Goal: Task Accomplishment & Management: Manage account settings

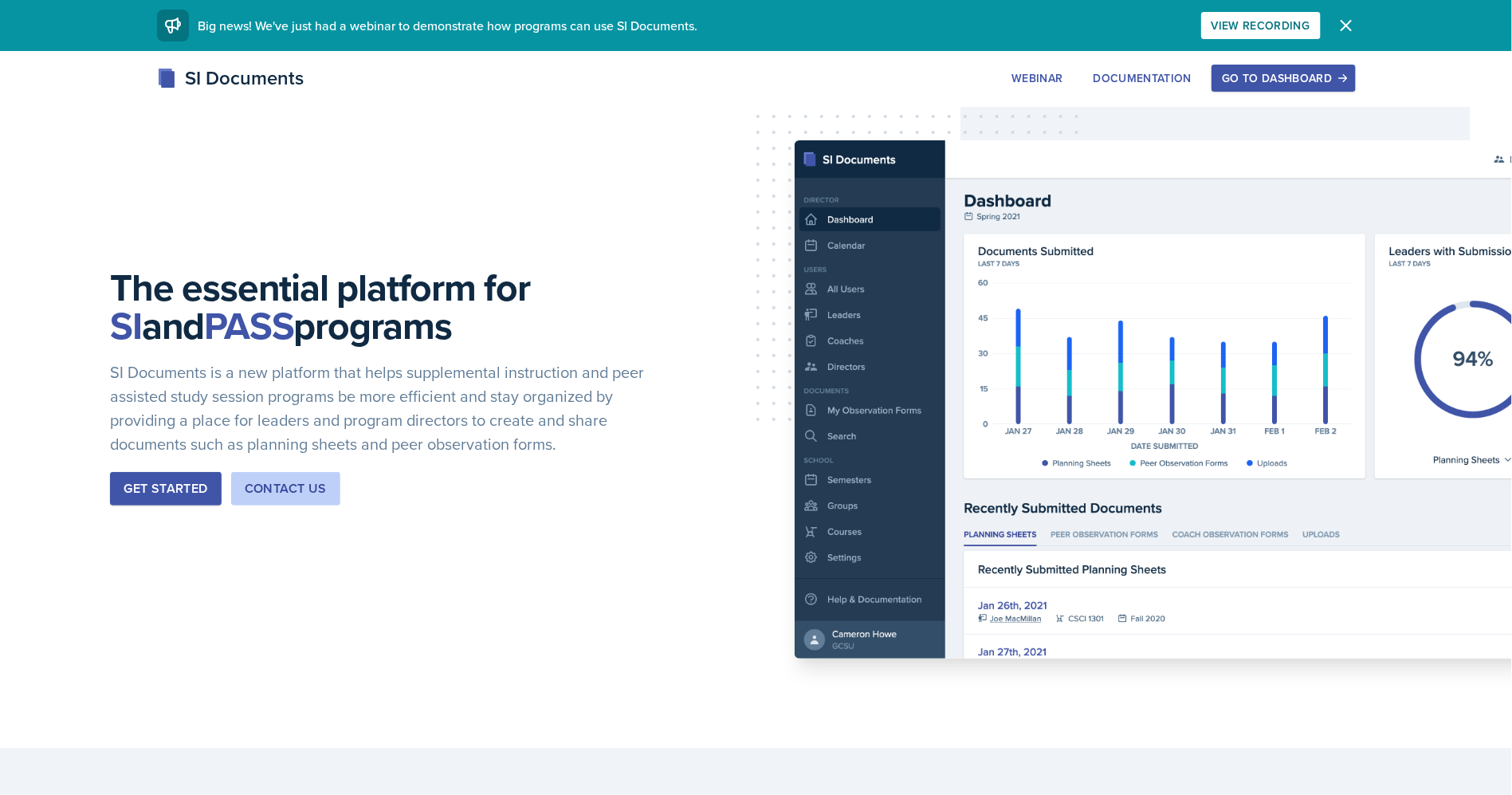
click at [1274, 82] on div "Go to Dashboard" at bounding box center [1283, 78] width 123 height 13
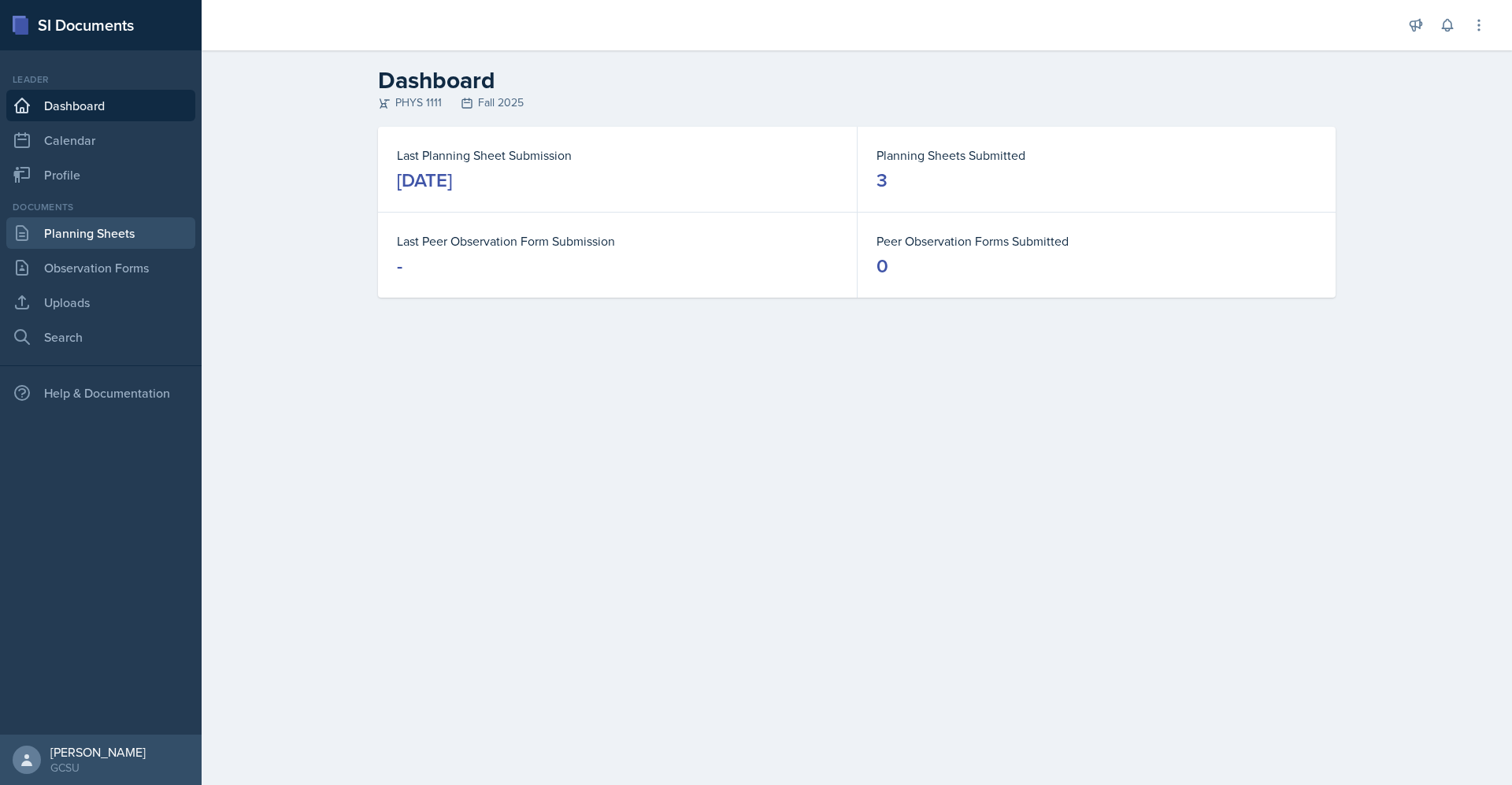
click at [160, 226] on link "Planning Sheets" at bounding box center [101, 233] width 189 height 32
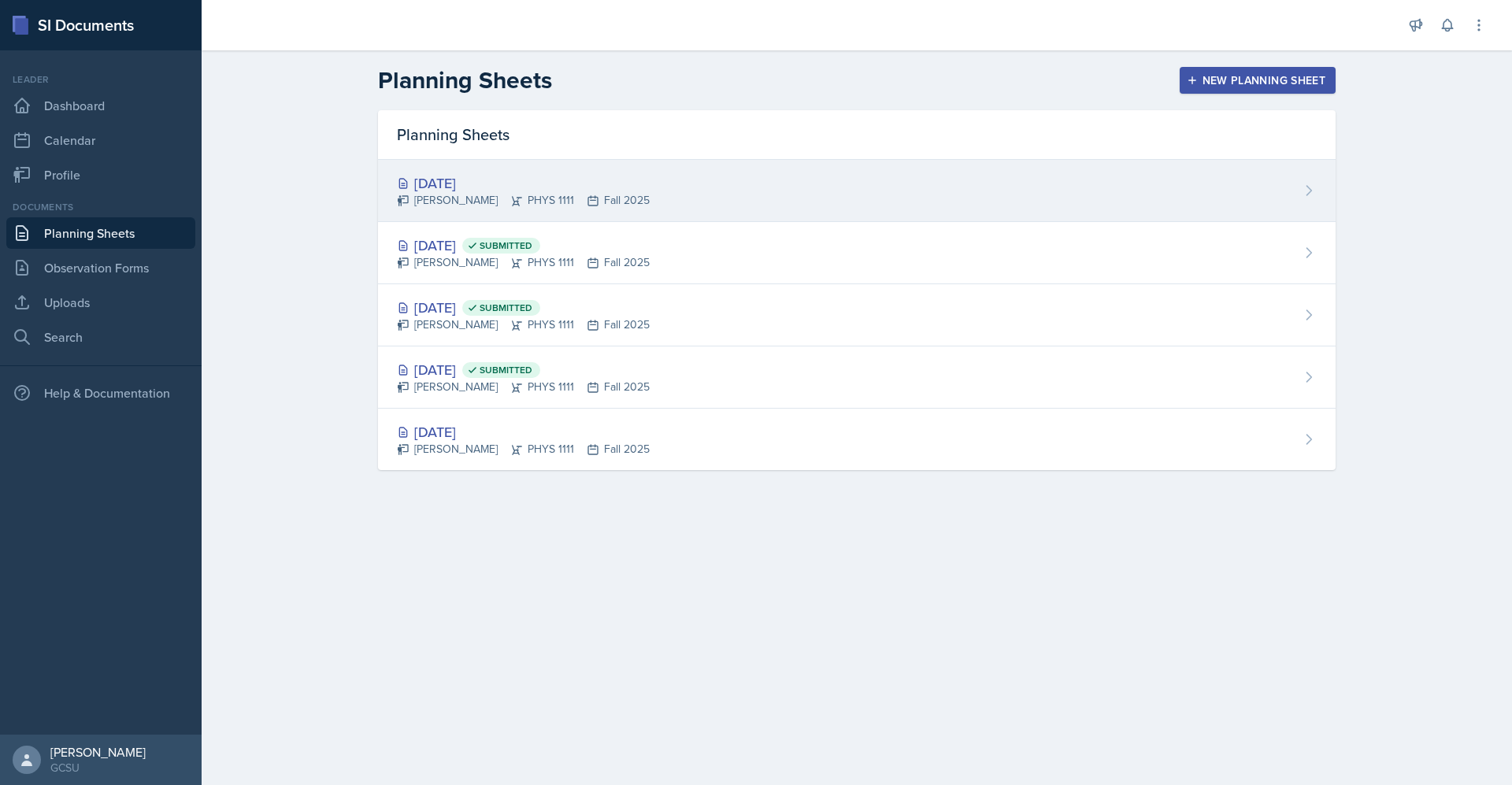
click at [455, 173] on div "[DATE]" at bounding box center [523, 182] width 253 height 21
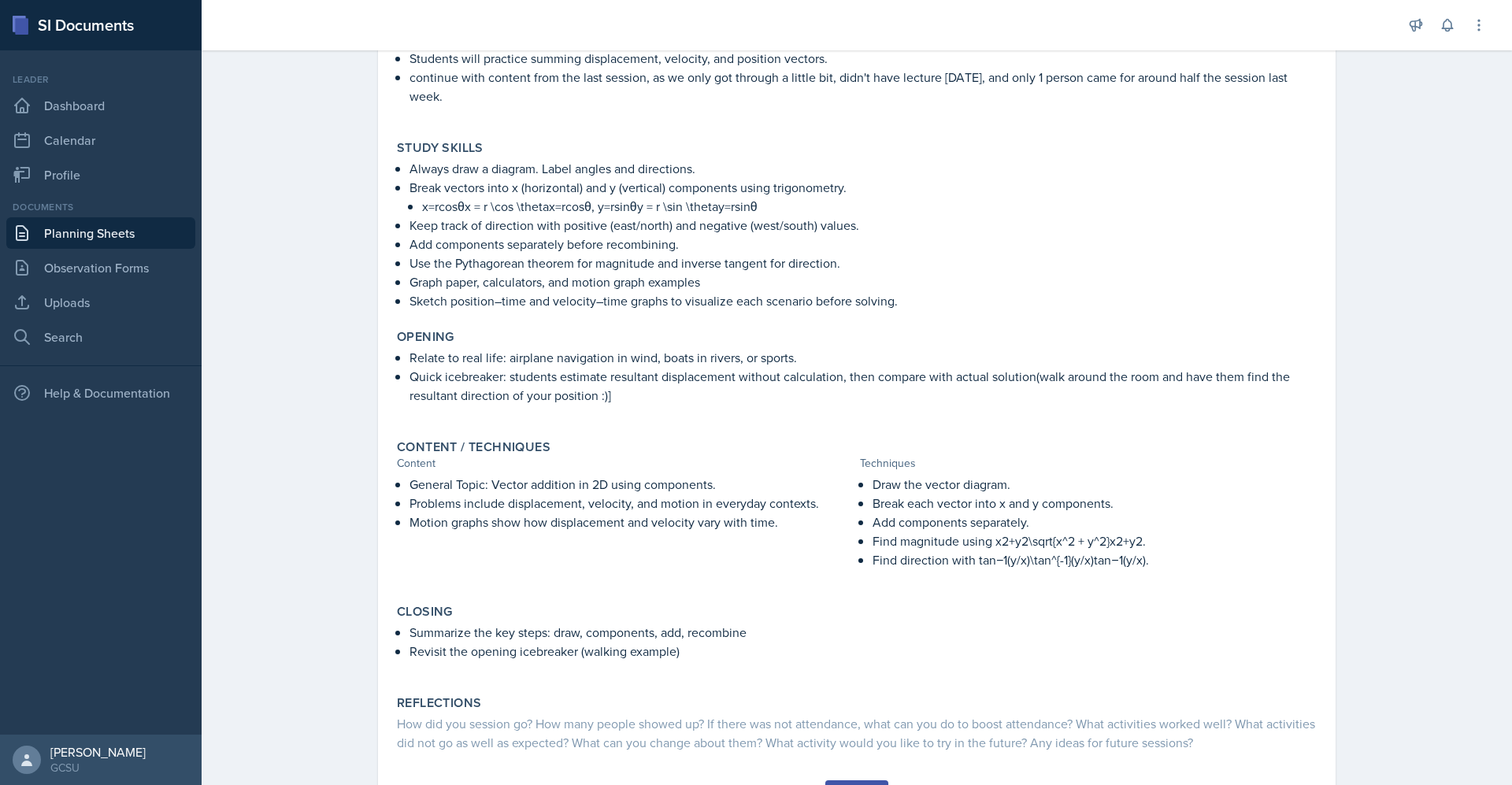
scroll to position [272, 0]
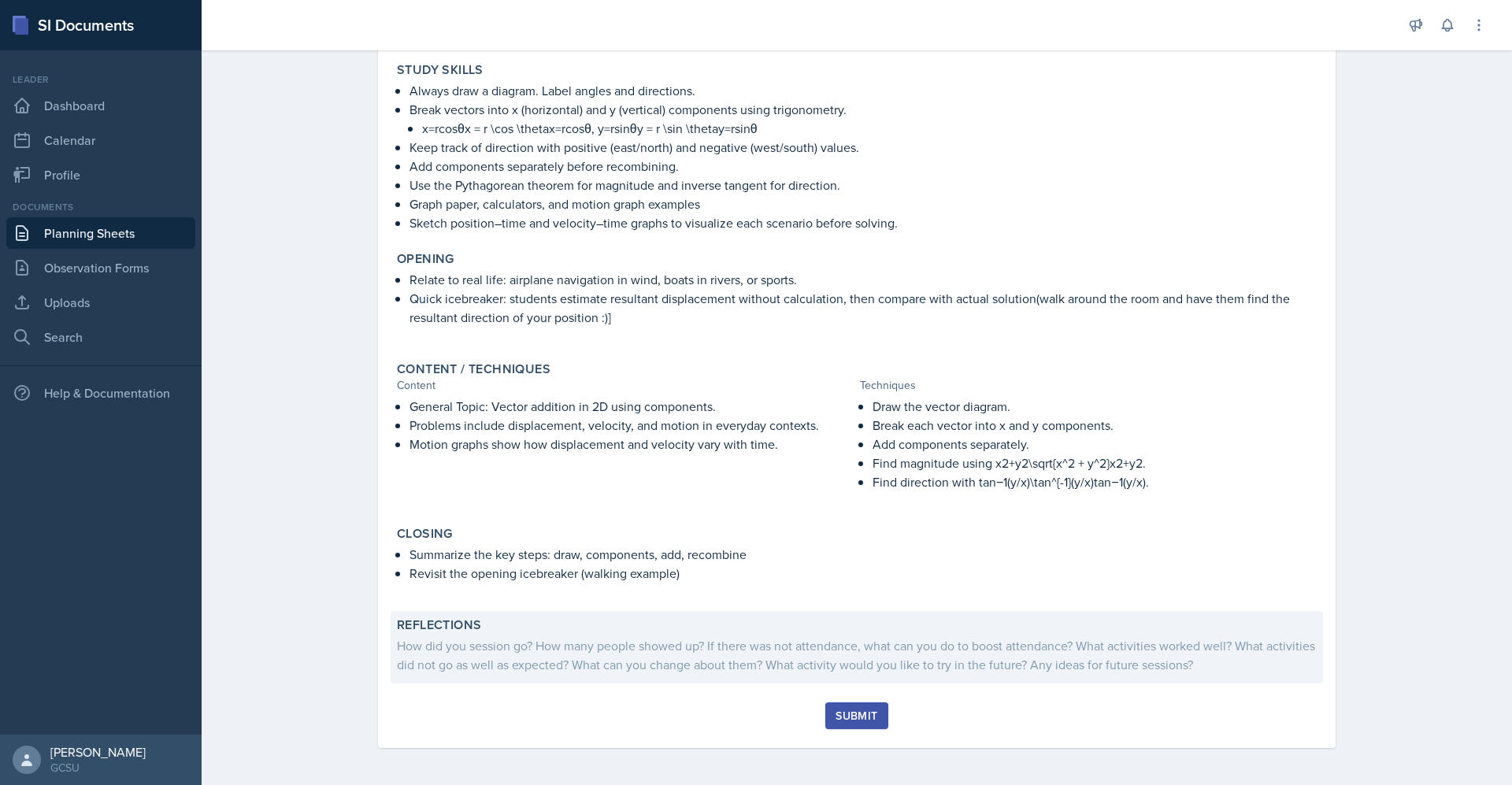
drag, startPoint x: 506, startPoint y: 660, endPoint x: 1069, endPoint y: 674, distance: 563.2
click at [1069, 674] on div "Reflections How did you session go? How many people showed up? If there was not…" at bounding box center [856, 646] width 932 height 72
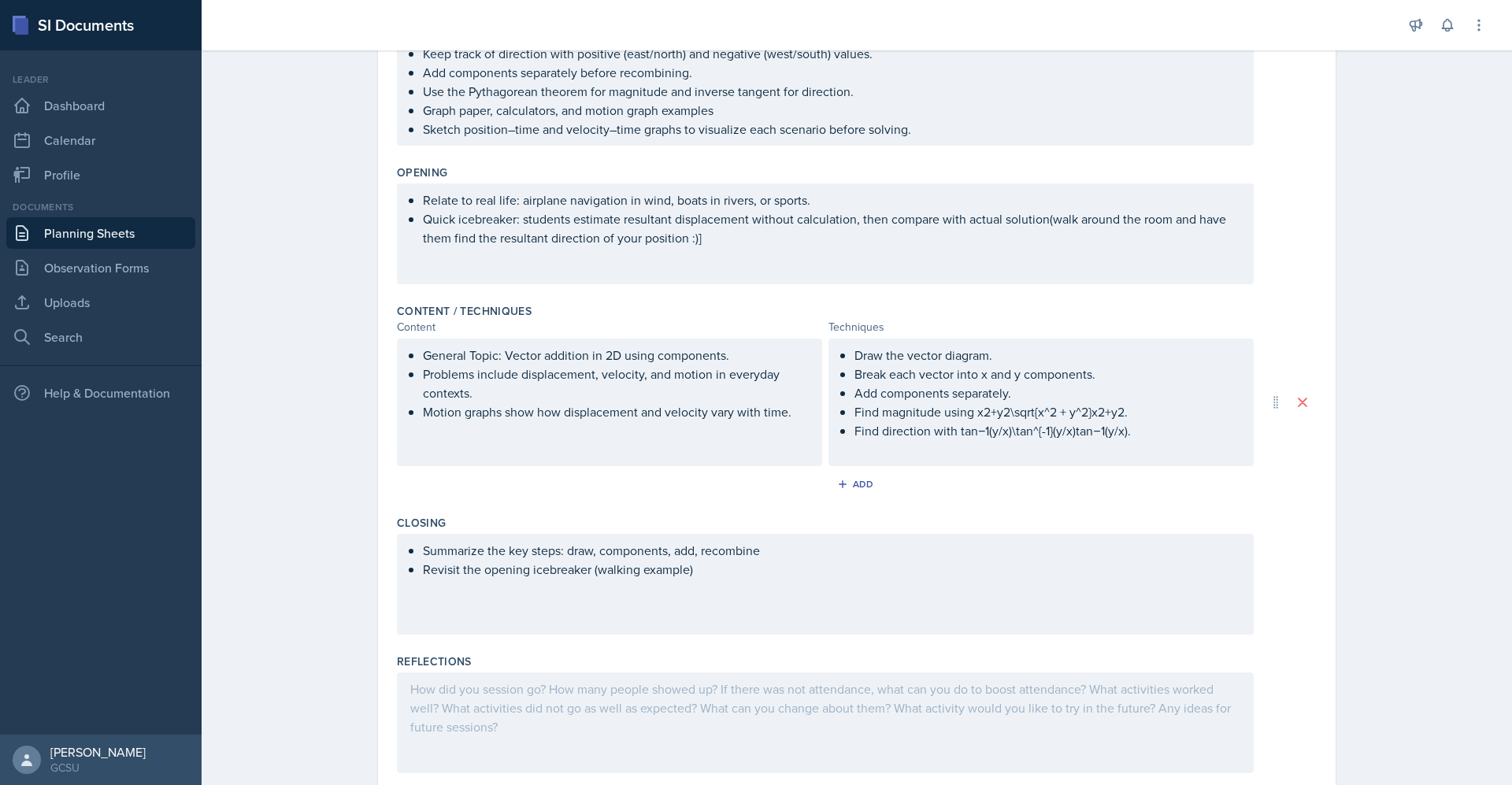
scroll to position [450, 0]
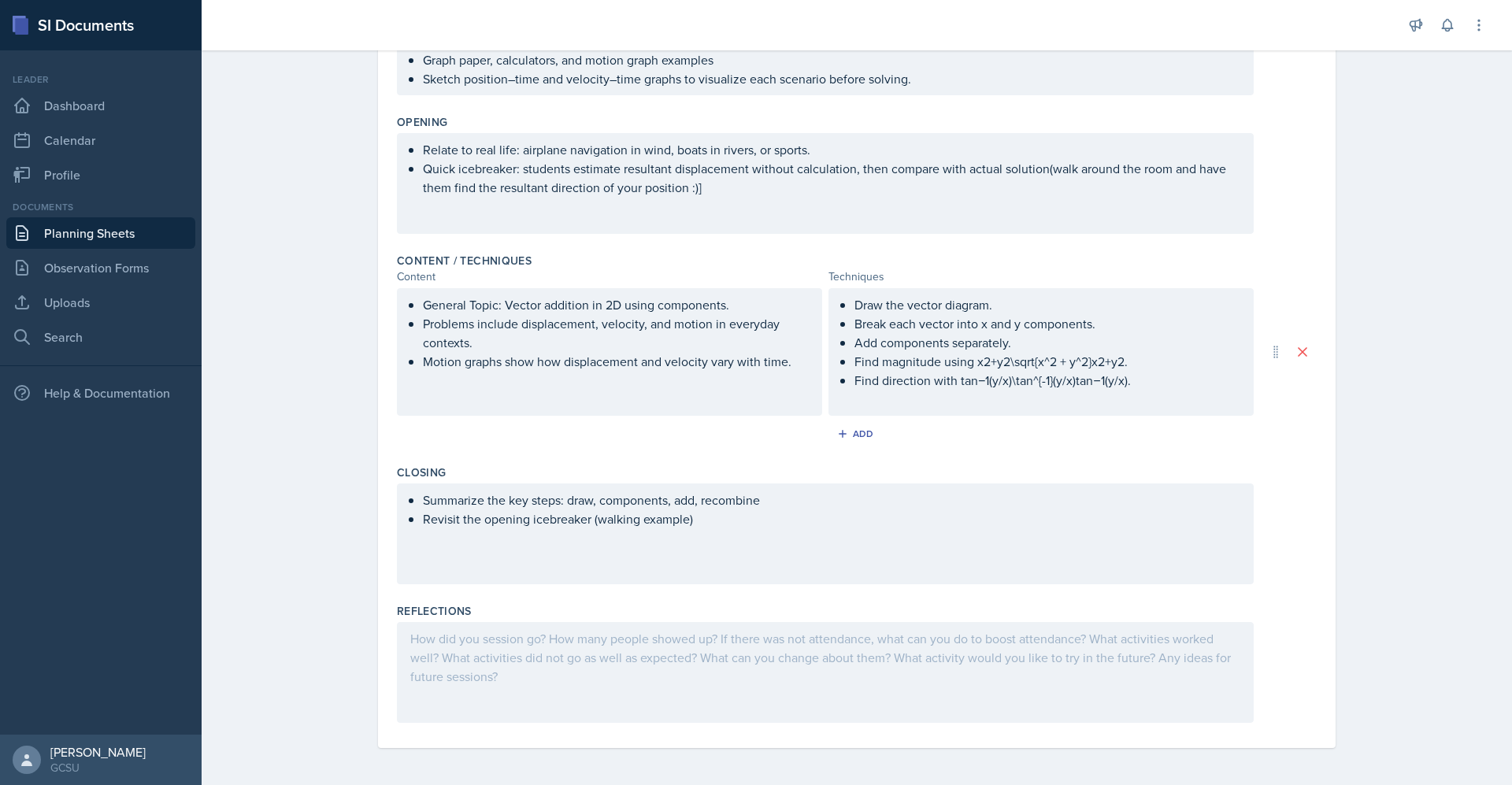
click at [706, 687] on div at bounding box center [825, 672] width 857 height 101
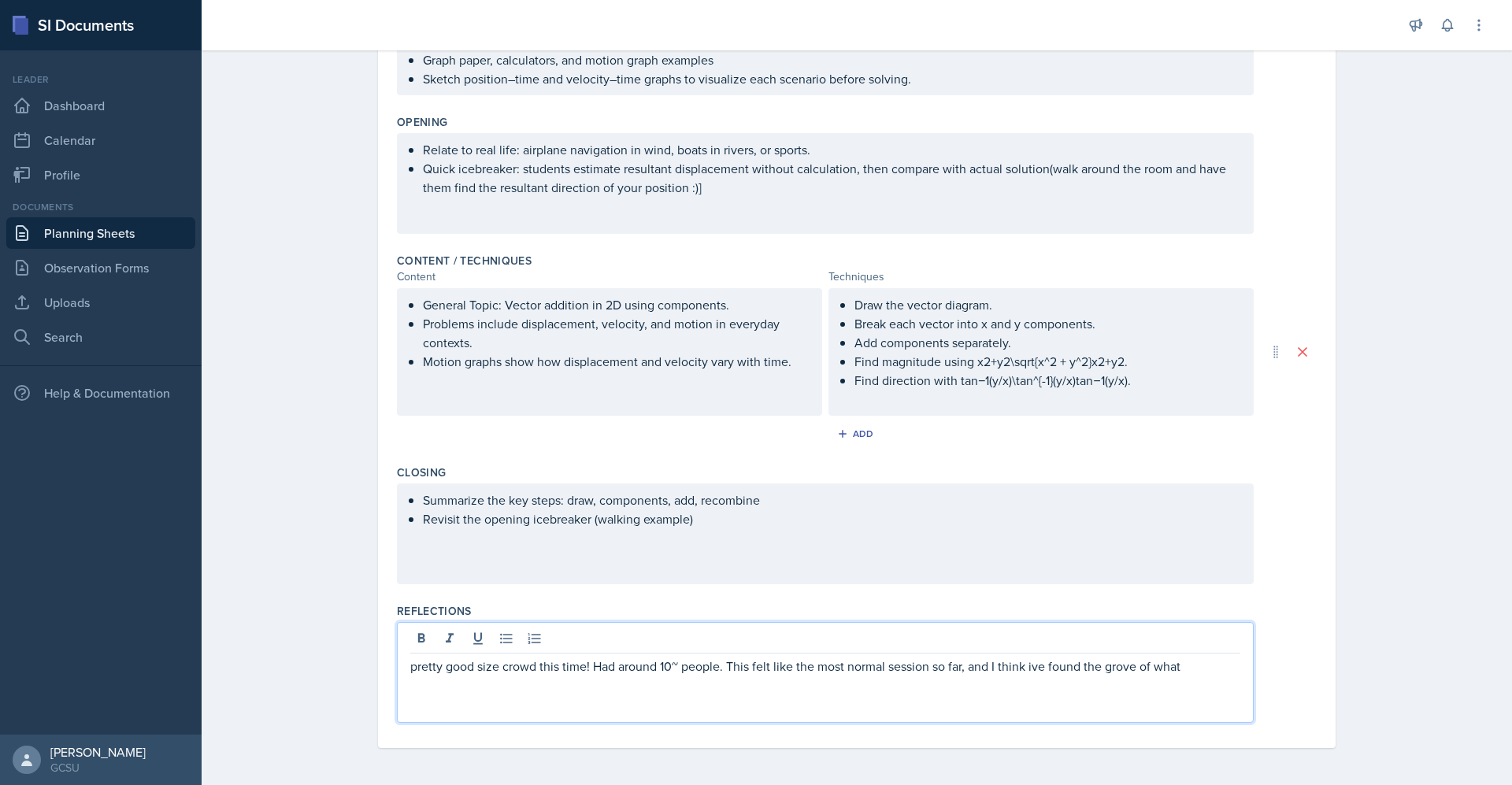
click at [1026, 664] on p "pretty good size crowd this time! Had around 10~ people. This felt like the mos…" at bounding box center [825, 666] width 830 height 19
drag, startPoint x: 1187, startPoint y: 668, endPoint x: 1138, endPoint y: 668, distance: 49.0
click at [1138, 668] on p "pretty good size crowd this time! Had around 10~ people. This felt like the mos…" at bounding box center [825, 666] width 830 height 19
click at [1023, 669] on p "pretty good size crowd this time! Had around 10~ people. This felt like the mos…" at bounding box center [825, 666] width 830 height 19
click at [1167, 664] on p "pretty good size crowd this time! Had around 10~ people. This felt like the mos…" at bounding box center [825, 666] width 830 height 19
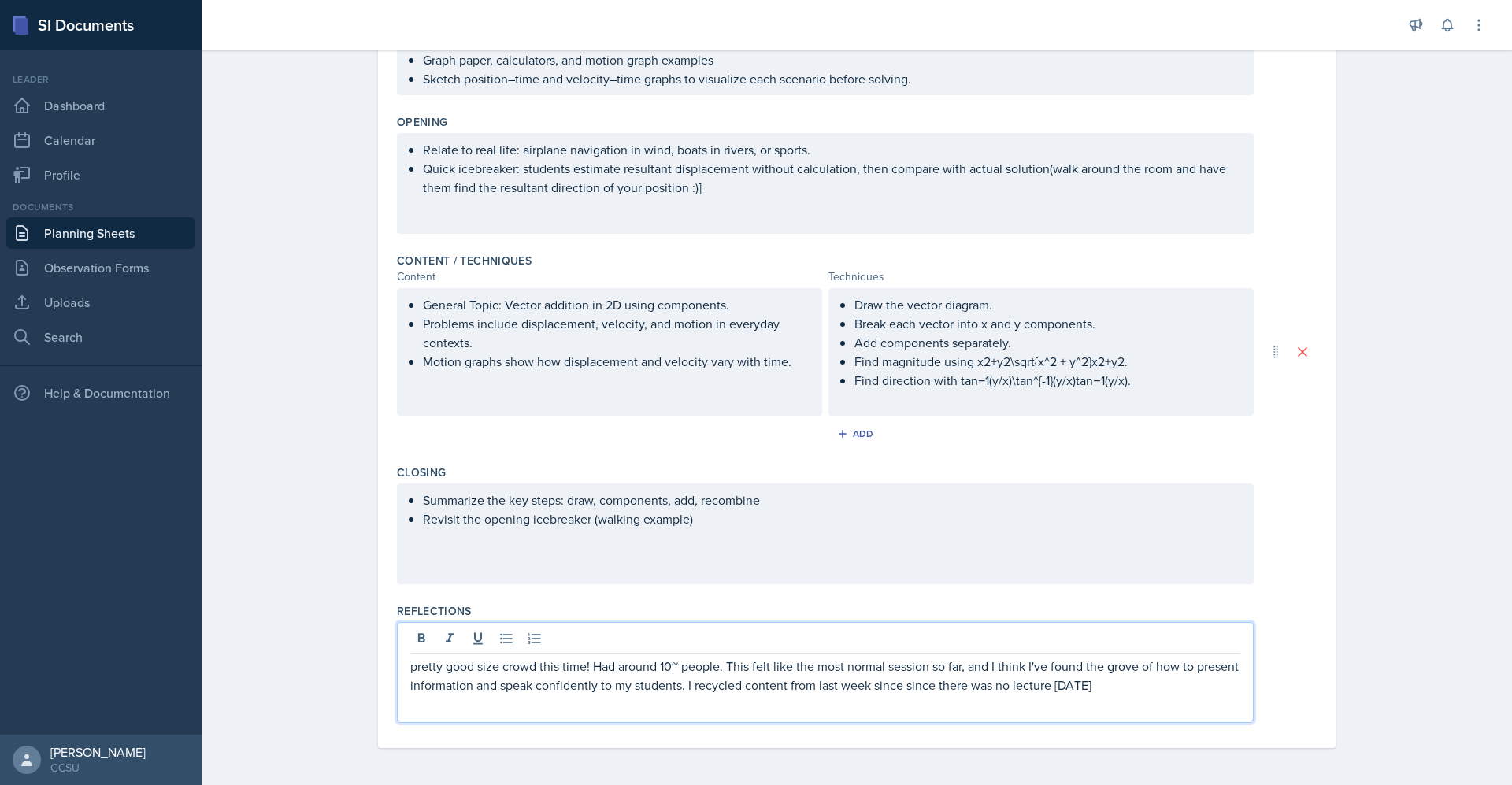
click at [1088, 687] on p "pretty good size crowd this time! Had around 10~ people. This felt like the mos…" at bounding box center [825, 676] width 830 height 38
click at [1075, 690] on p "pretty good size crowd this time! Had around 10~ people. This felt like the mos…" at bounding box center [825, 676] width 830 height 38
click at [1117, 684] on p "pretty good size crowd this time! Had around 10~ people. This felt like the mos…" at bounding box center [825, 676] width 830 height 38
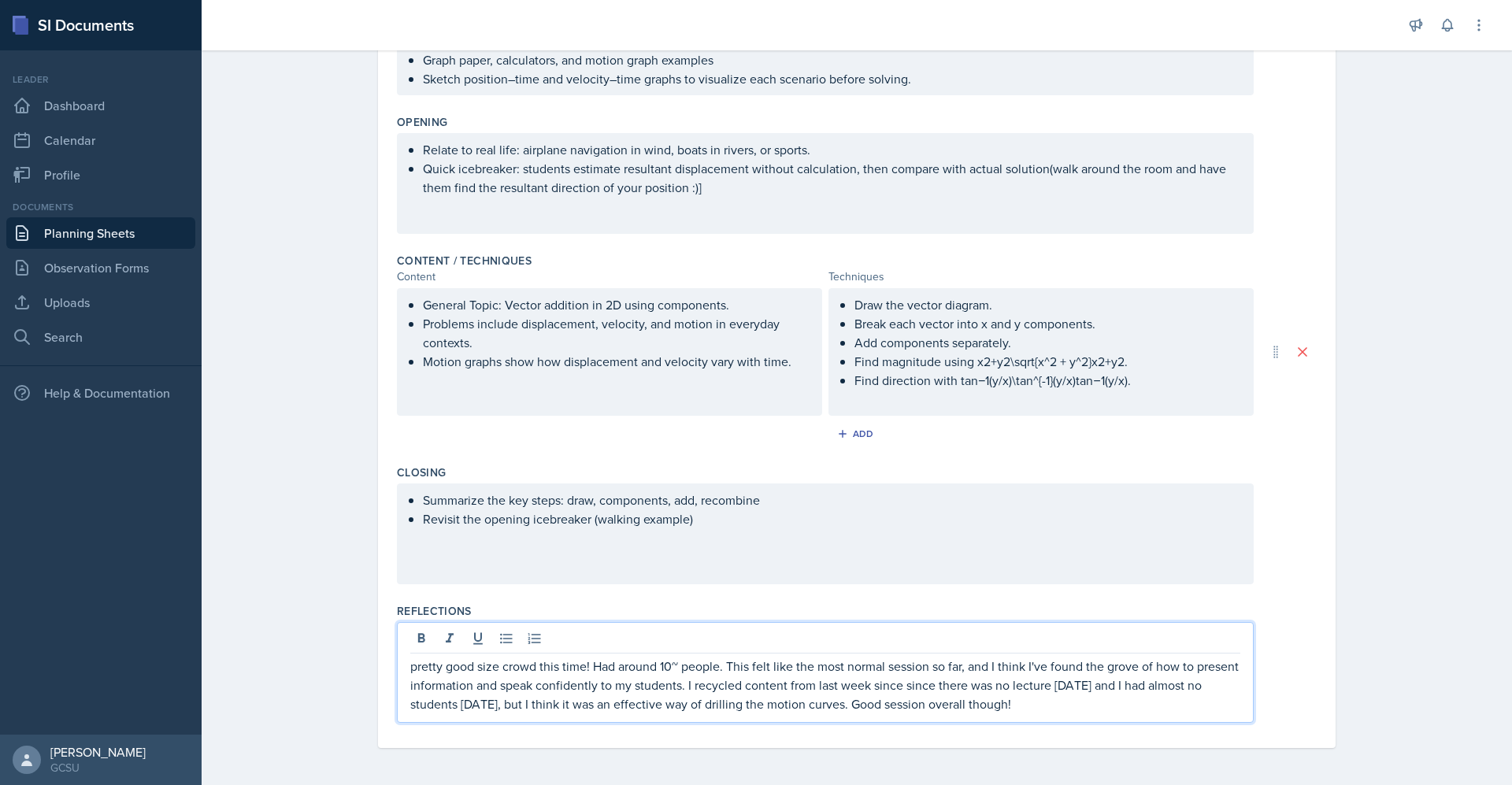
click at [475, 704] on p "pretty good size crowd this time! Had around 10~ people. This felt like the mos…" at bounding box center [825, 684] width 830 height 56
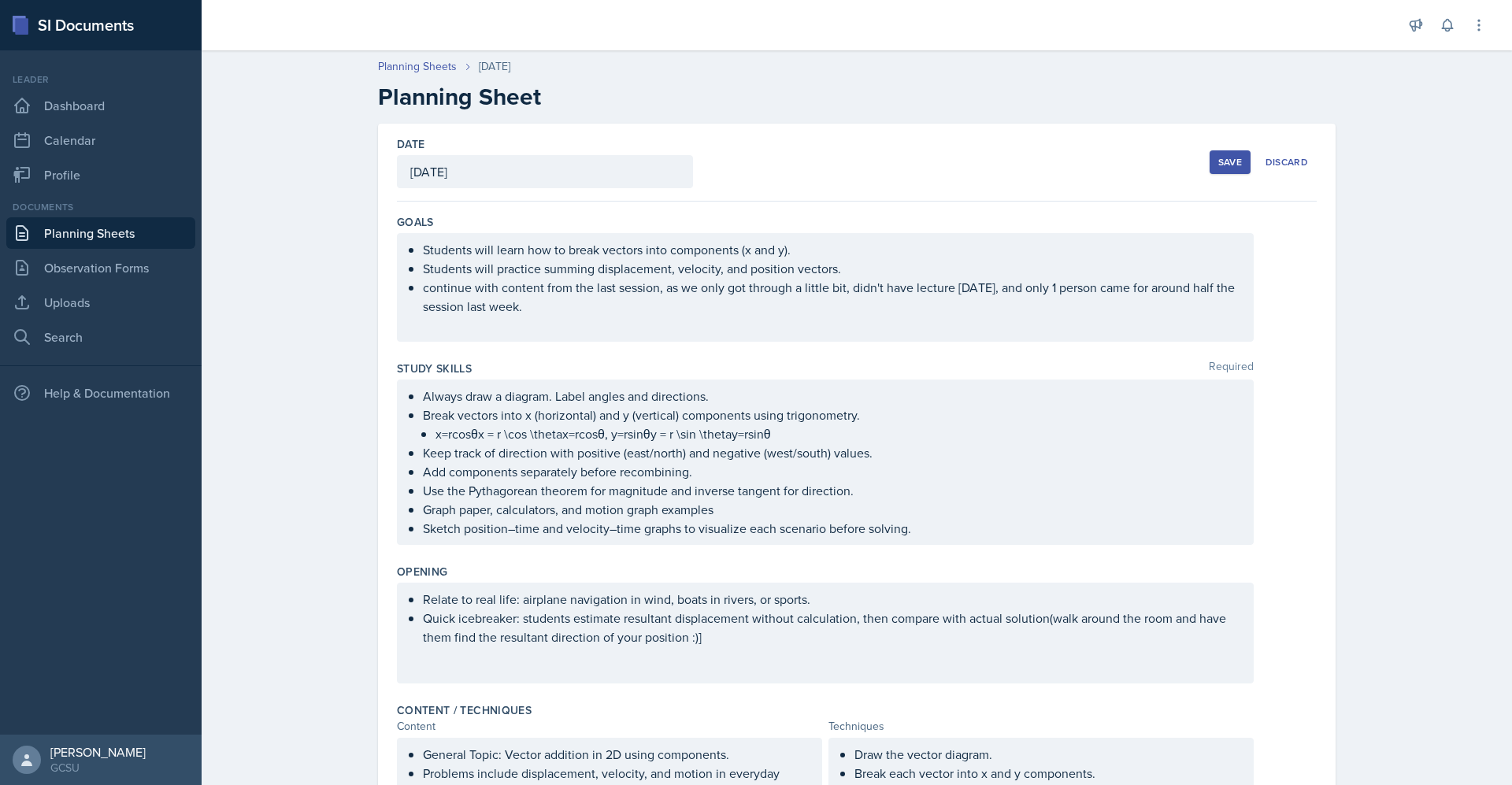
click at [1219, 159] on div "Save" at bounding box center [1230, 163] width 24 height 13
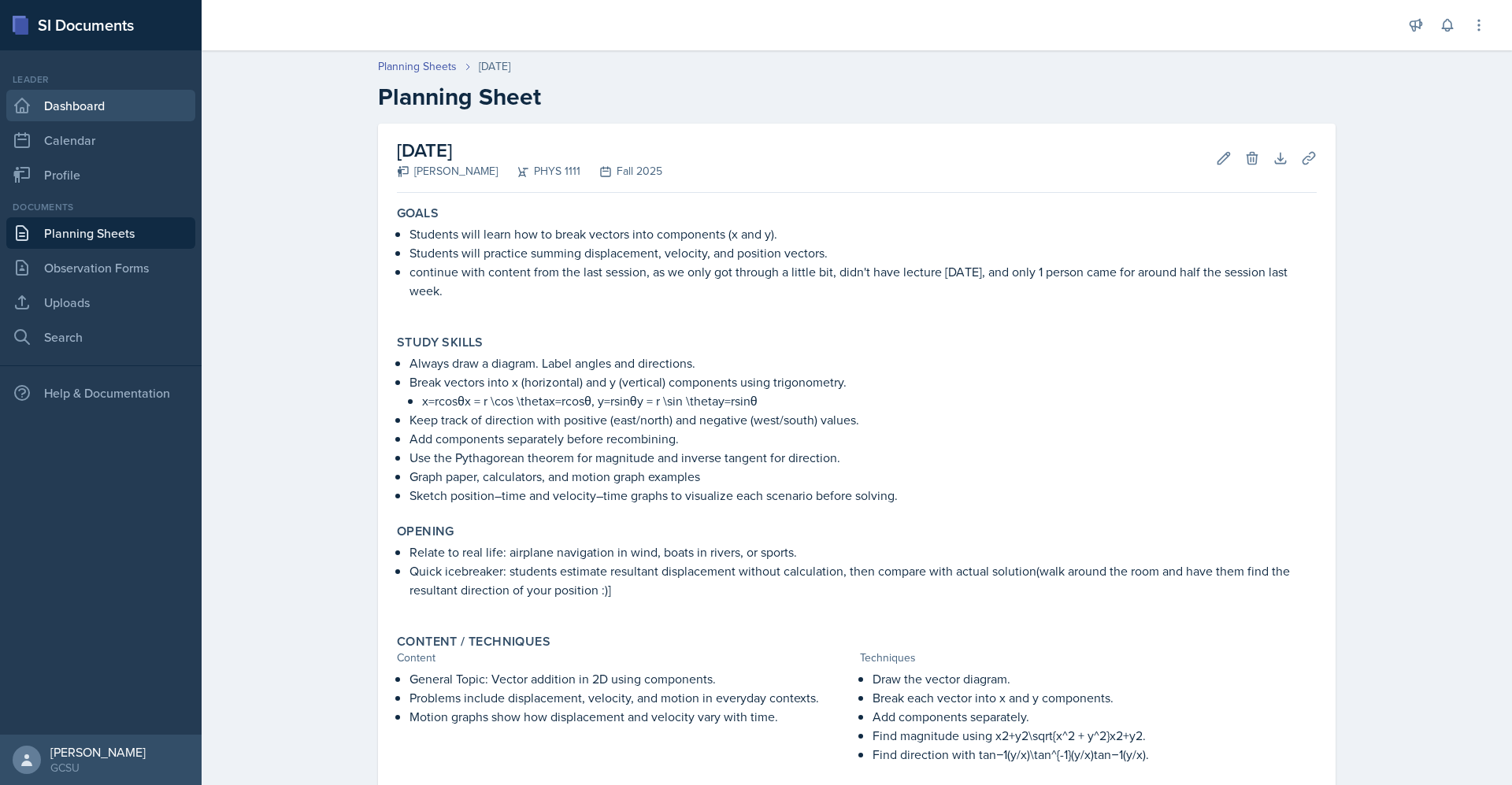
click at [91, 106] on link "Dashboard" at bounding box center [101, 105] width 189 height 32
